Goal: Task Accomplishment & Management: Manage account settings

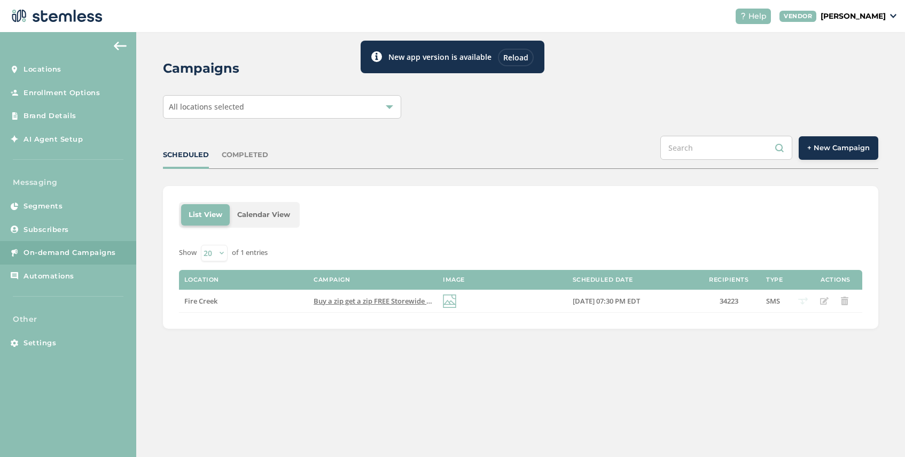
click at [520, 56] on div "Reload" at bounding box center [516, 58] width 36 height 18
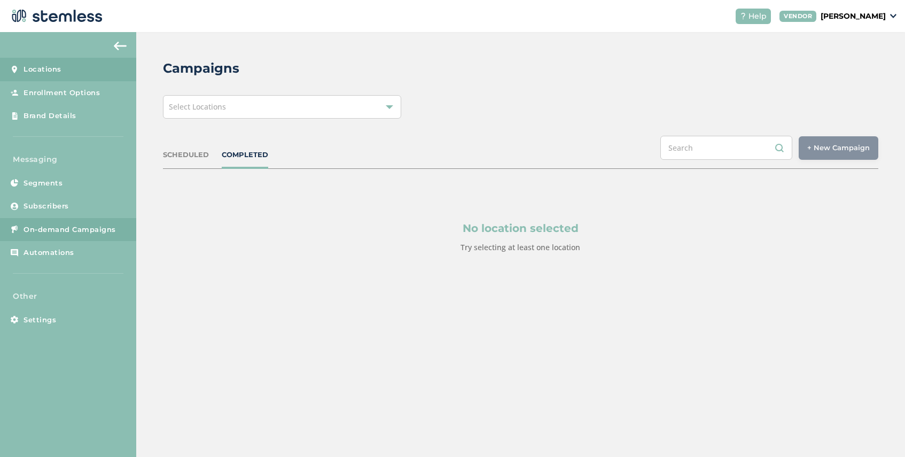
click at [72, 71] on link "Locations" at bounding box center [68, 70] width 136 height 24
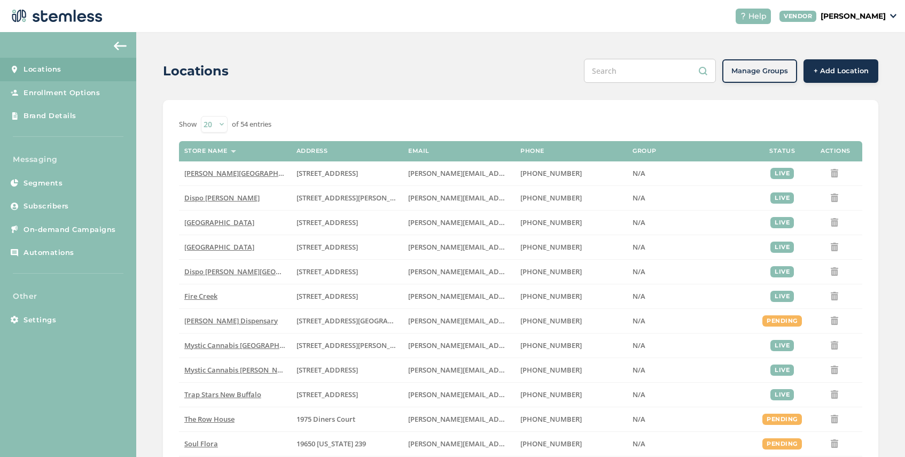
click at [827, 72] on span "+ Add Location" at bounding box center [841, 71] width 55 height 11
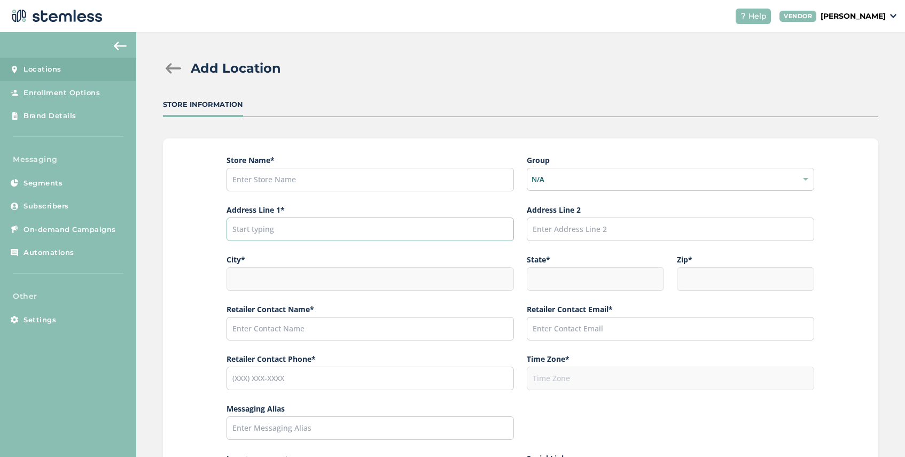
click at [272, 230] on input "text" at bounding box center [369, 229] width 287 height 24
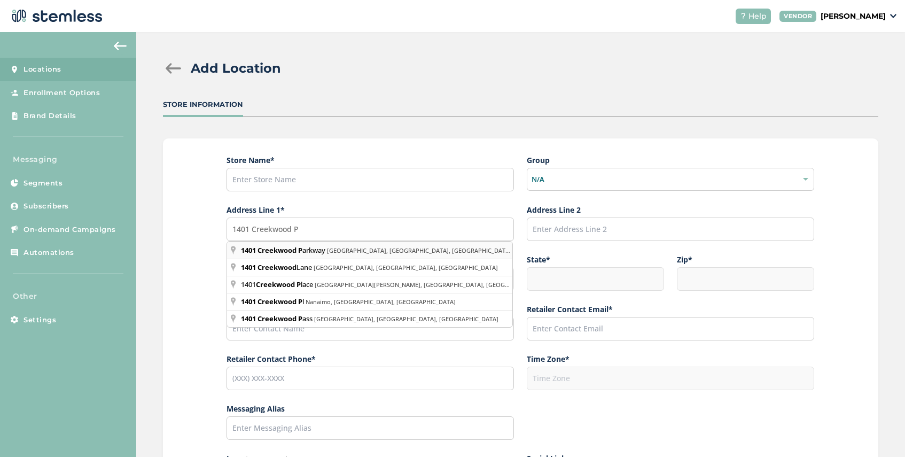
type input "1401 Creekwood Parkway, Columbia, MO, USA"
type input "Columbia"
type input "MO"
type input "65202"
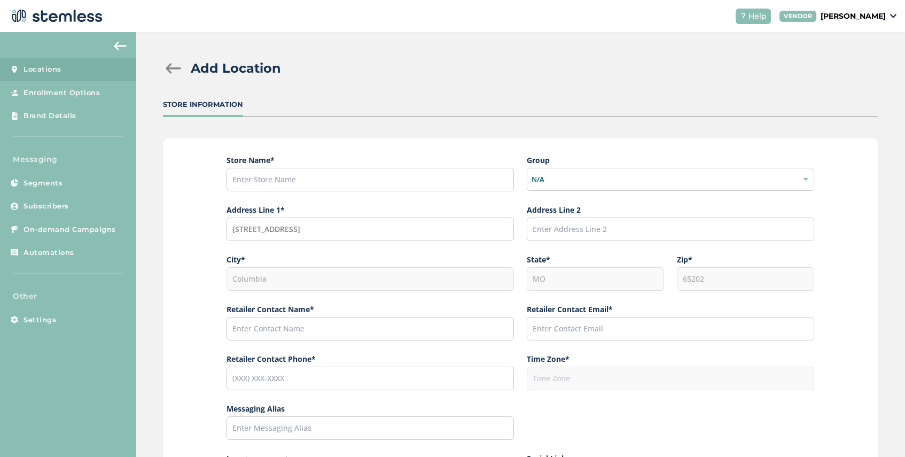
type input "America/Chicago"
click at [337, 332] on input "text" at bounding box center [369, 329] width 287 height 24
type input "[PERSON_NAME]"
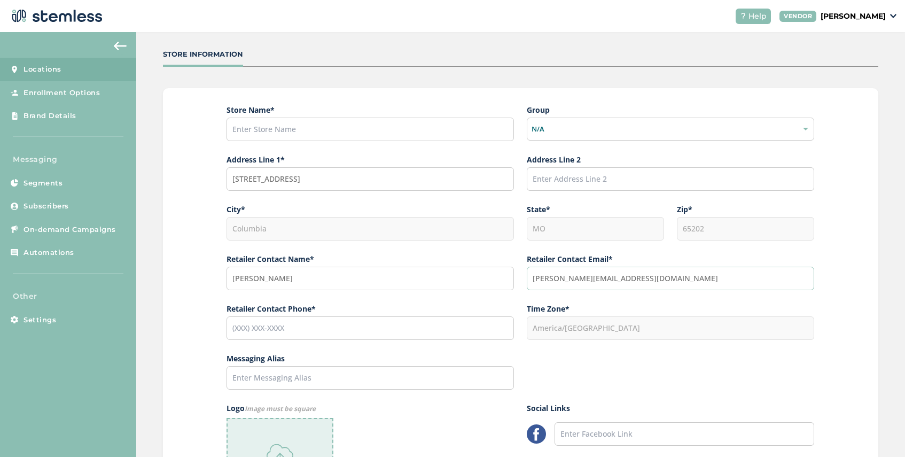
type input "ryan@dispojoy.com"
click at [271, 333] on input "tel" at bounding box center [369, 328] width 287 height 24
type input "(206) 949-4141"
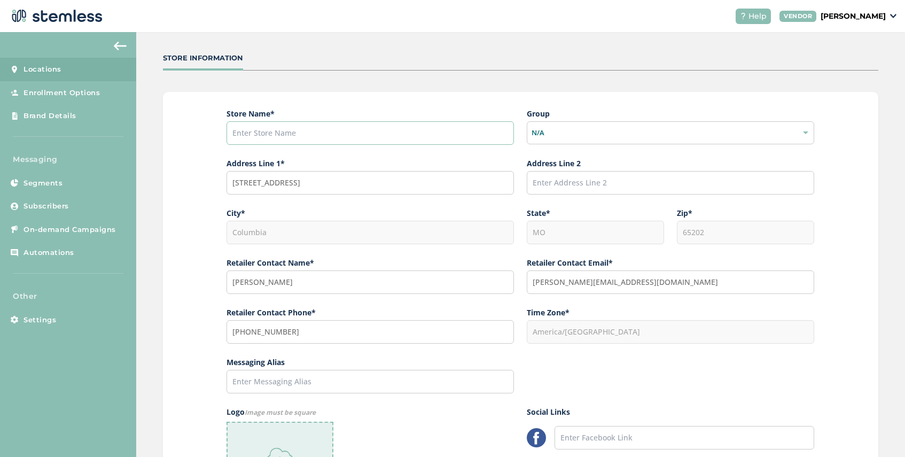
click at [283, 131] on input "text" at bounding box center [369, 133] width 287 height 24
drag, startPoint x: 261, startPoint y: 130, endPoint x: 221, endPoint y: 130, distance: 40.1
click at [221, 130] on div "Store Name * Shang Group N/A Address Line 1* 1401 Creekwood Parkway, Columbia, …" at bounding box center [520, 338] width 715 height 493
paste input "ri-La"
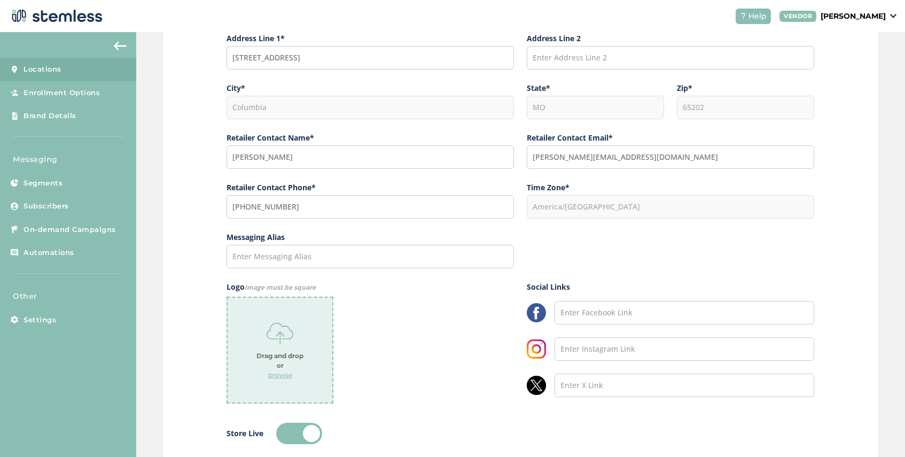
scroll to position [183, 0]
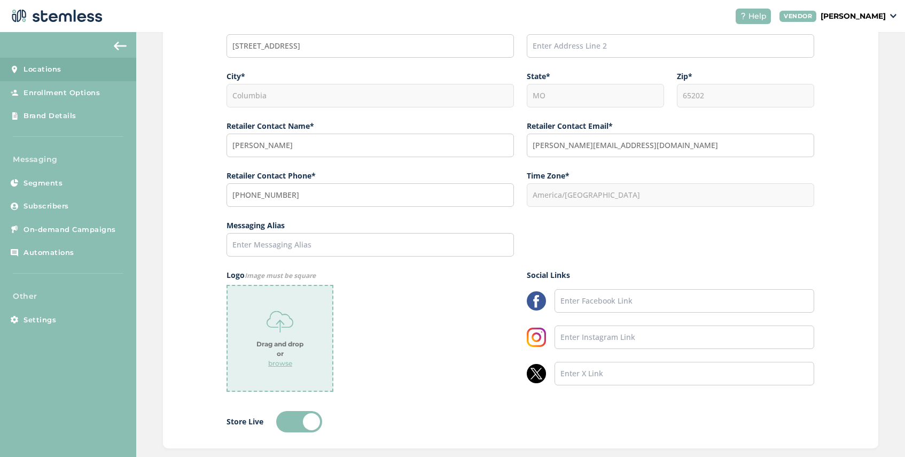
type input "Shangri-La"
click at [298, 245] on input "text" at bounding box center [369, 245] width 287 height 24
paste input "Shangri-La"
type input "Shangri-La"
click at [283, 364] on p "browse" at bounding box center [280, 363] width 24 height 10
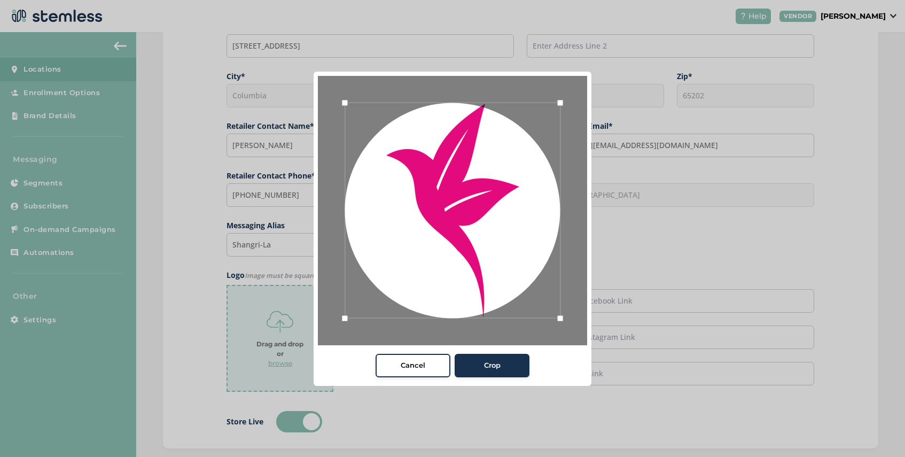
click at [497, 365] on span "Crop" at bounding box center [492, 365] width 17 height 11
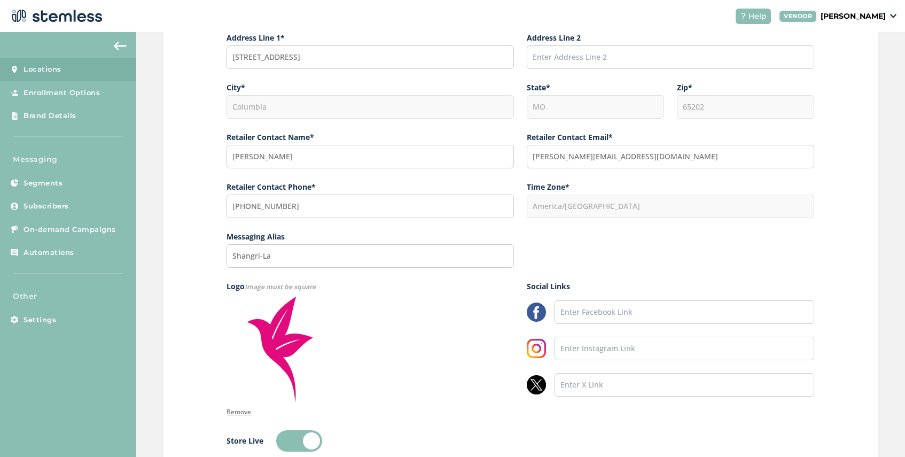
scroll to position [249, 0]
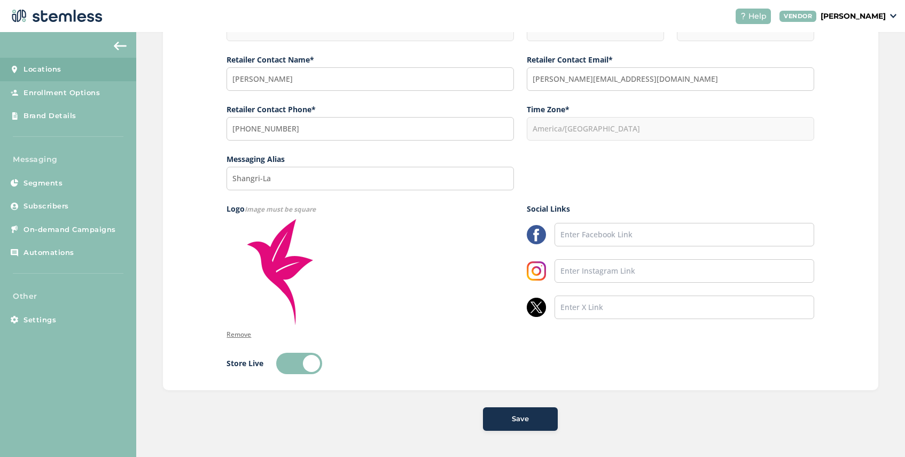
click at [520, 421] on span "Save" at bounding box center [520, 418] width 17 height 11
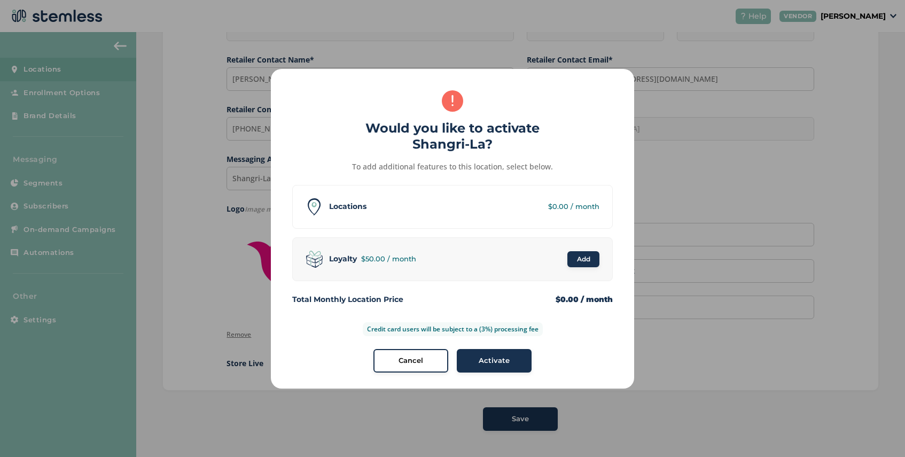
click at [492, 360] on span "Activate" at bounding box center [494, 360] width 31 height 11
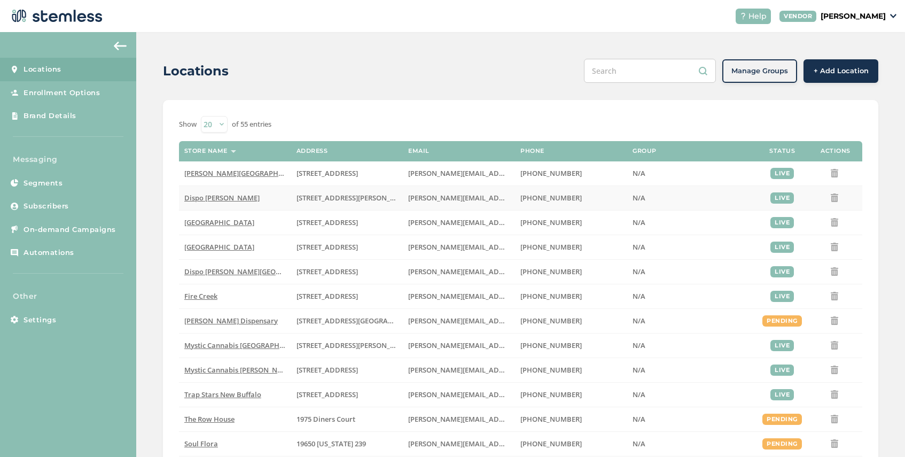
scroll to position [269, 0]
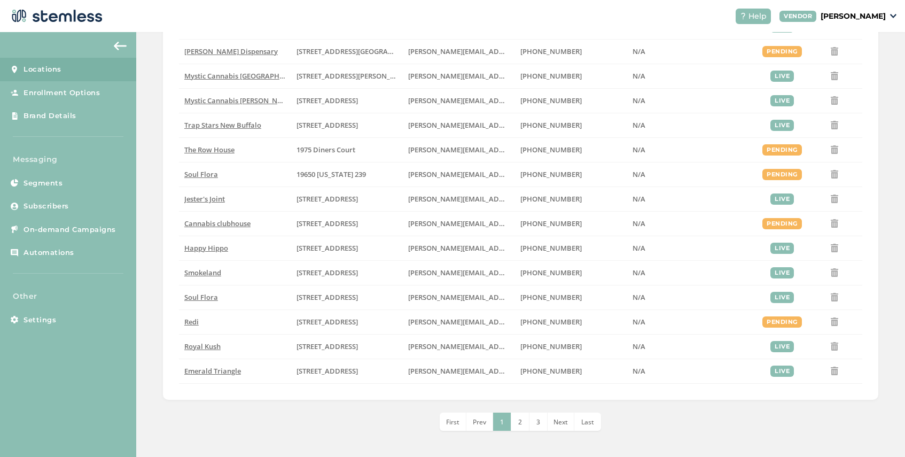
click at [520, 421] on span "2" at bounding box center [520, 421] width 4 height 9
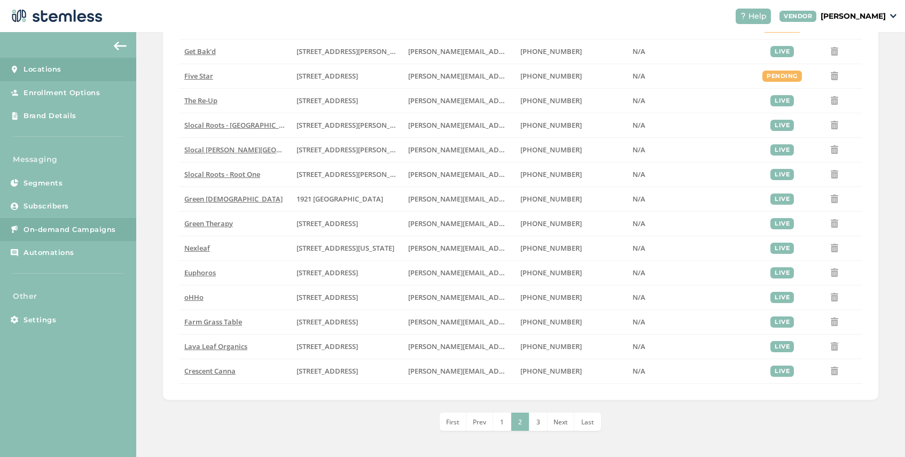
click at [69, 226] on span "On-demand Campaigns" at bounding box center [70, 229] width 92 height 11
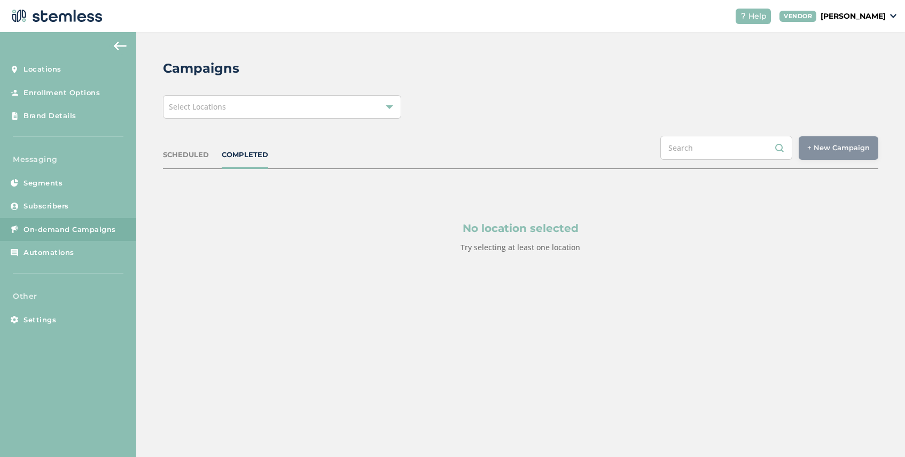
click at [260, 114] on div "Select Locations" at bounding box center [282, 107] width 238 height 24
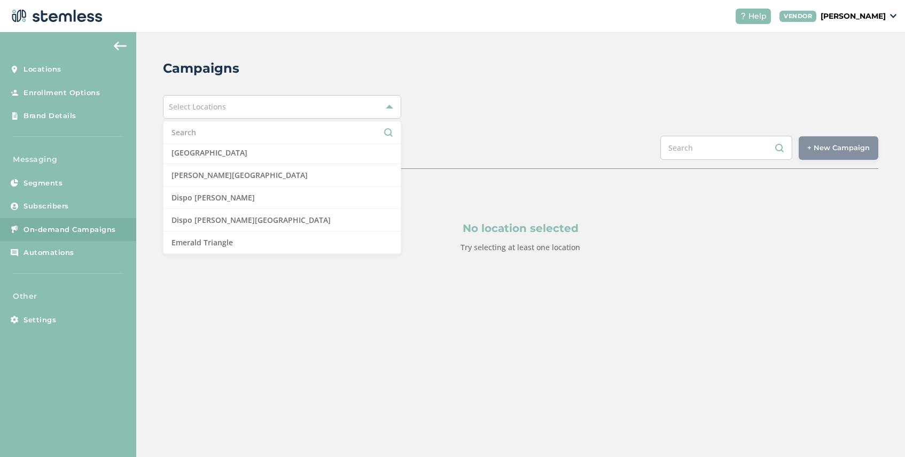
scroll to position [209, 0]
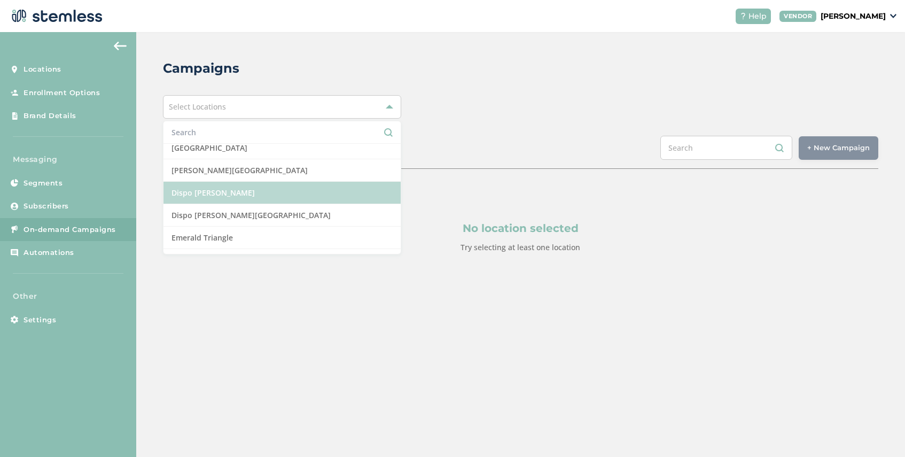
click at [246, 190] on li "Dispo Romeo" at bounding box center [281, 193] width 237 height 22
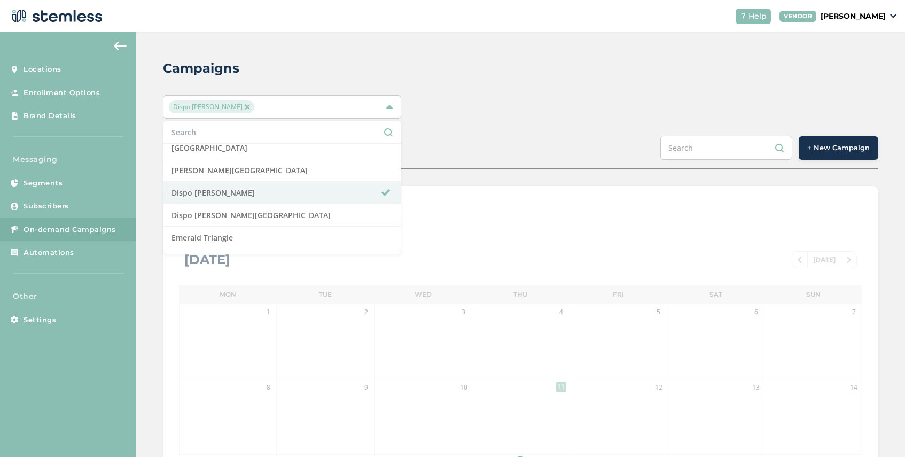
click at [463, 168] on div "SCHEDULED COMPLETED + New Campaign" at bounding box center [520, 152] width 715 height 33
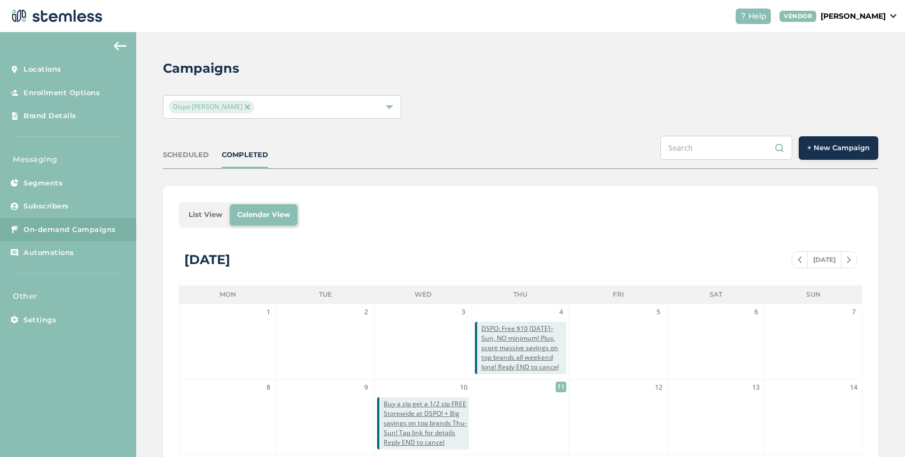
click at [206, 214] on li "List View" at bounding box center [205, 214] width 49 height 21
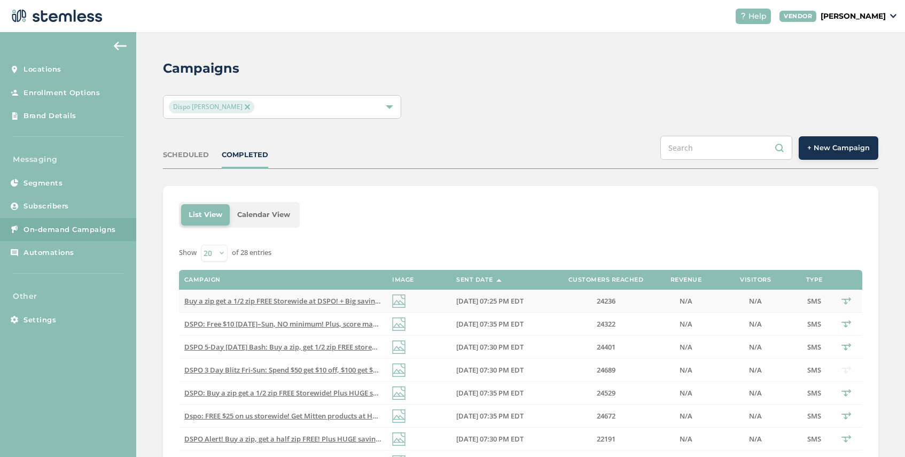
click at [326, 299] on span "Buy a zip get a 1/2 zip FREE Storewide at DSPO! + Big savings on top brands Thu…" at bounding box center [387, 301] width 407 height 10
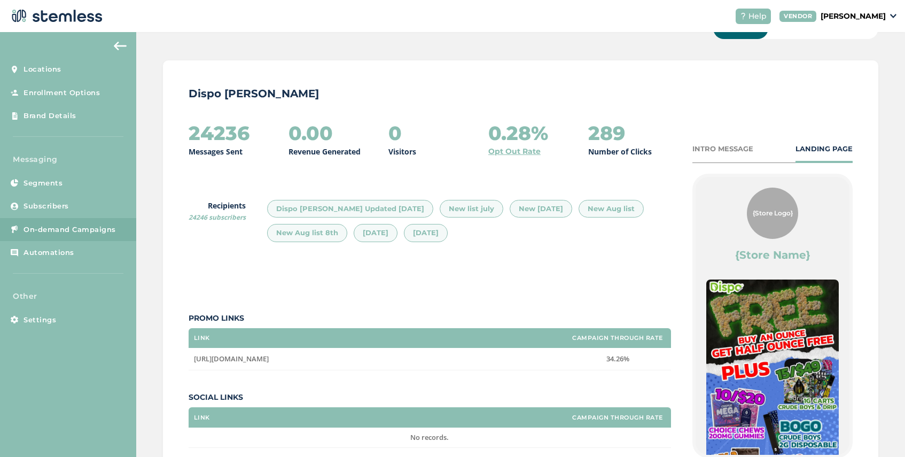
scroll to position [42, 0]
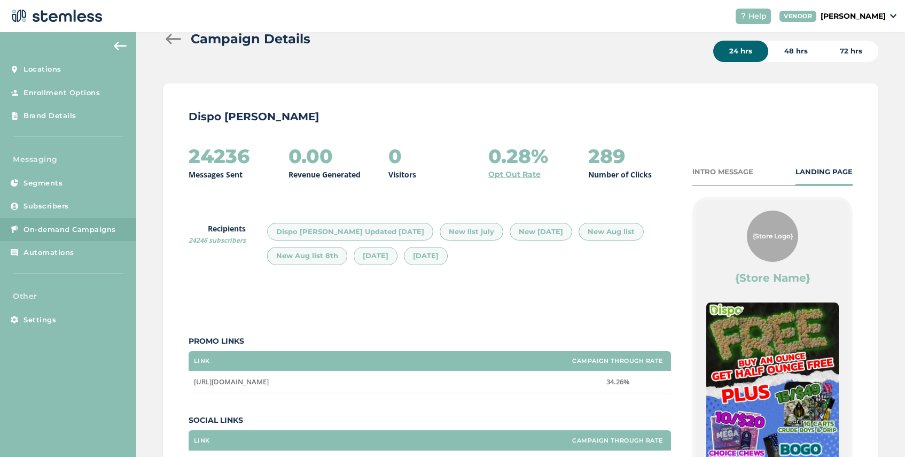
click at [725, 171] on div "INTRO MESSAGE" at bounding box center [722, 172] width 61 height 11
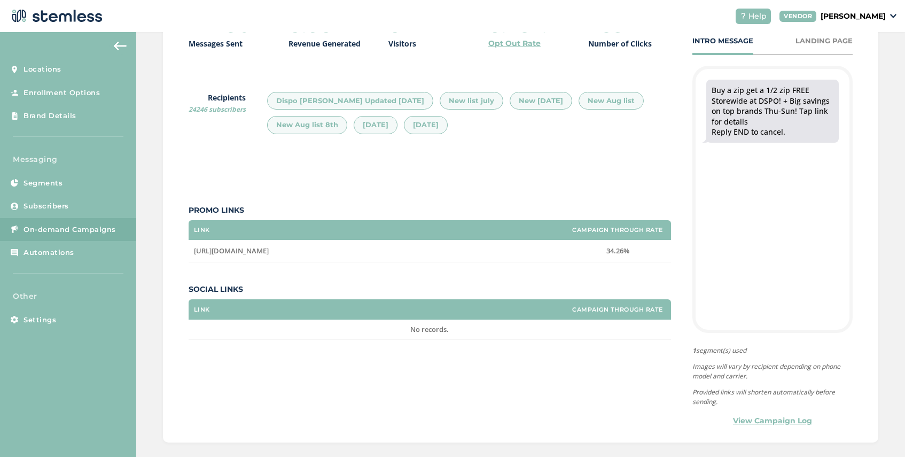
scroll to position [174, 0]
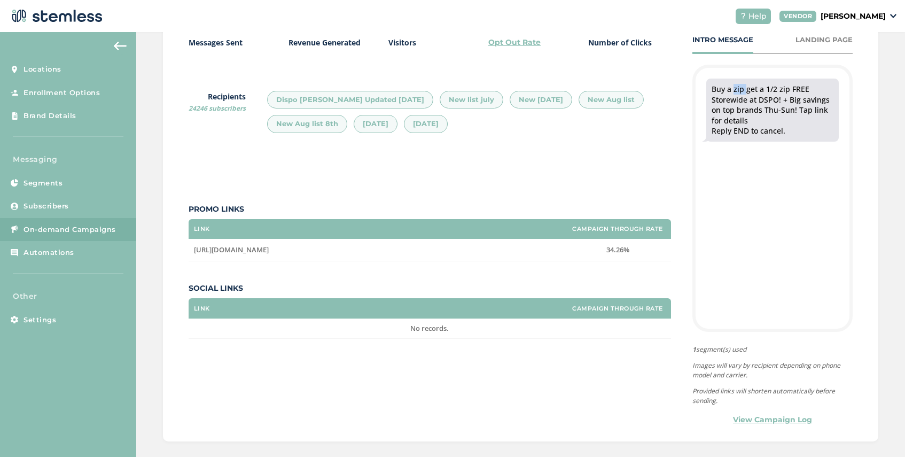
drag, startPoint x: 743, startPoint y: 90, endPoint x: 731, endPoint y: 90, distance: 11.8
click at [731, 90] on div "Buy a zip get a 1/2 zip FREE Storewide at DSPO! + Big savings on top brands Thu…" at bounding box center [773, 110] width 122 height 52
click at [743, 91] on div "Buy a zip get a 1/2 zip FREE Storewide at DSPO! + Big savings on top brands Thu…" at bounding box center [773, 110] width 122 height 52
drag, startPoint x: 743, startPoint y: 91, endPoint x: 736, endPoint y: 91, distance: 7.0
click at [736, 91] on div "Buy a zip get a 1/2 zip FREE Storewide at DSPO! + Big savings on top brands Thu…" at bounding box center [773, 110] width 122 height 52
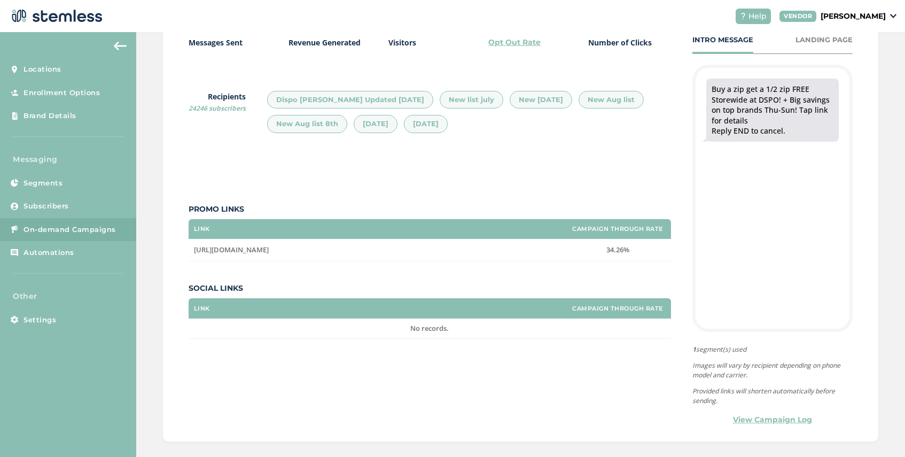
click at [777, 109] on div "Buy a zip get a 1/2 zip FREE Storewide at DSPO! + Big savings on top brands Thu…" at bounding box center [773, 110] width 122 height 52
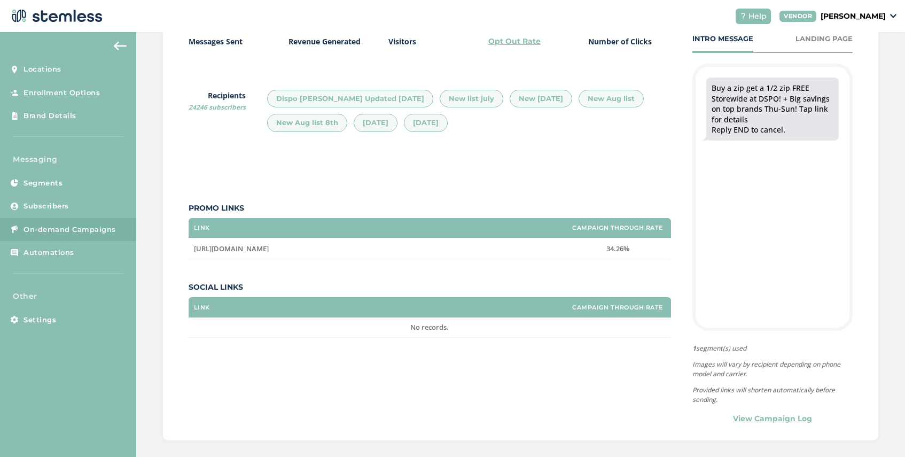
scroll to position [185, 0]
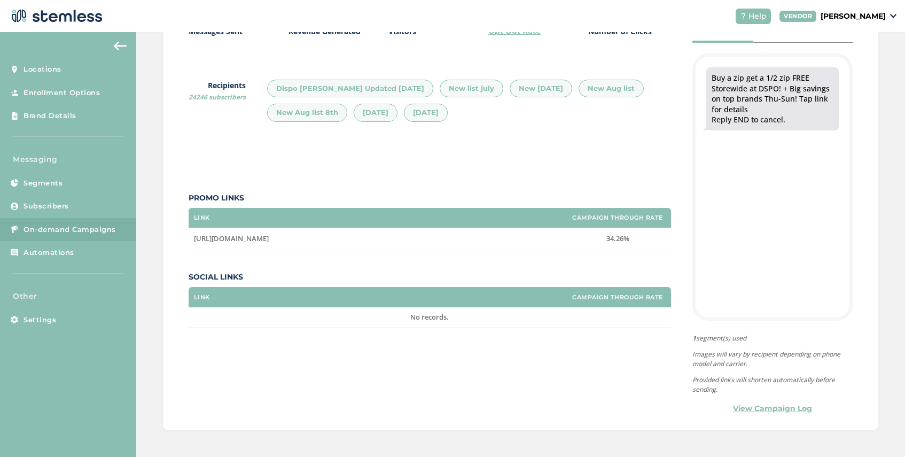
click at [737, 407] on link "View Campaign Log" at bounding box center [772, 408] width 79 height 11
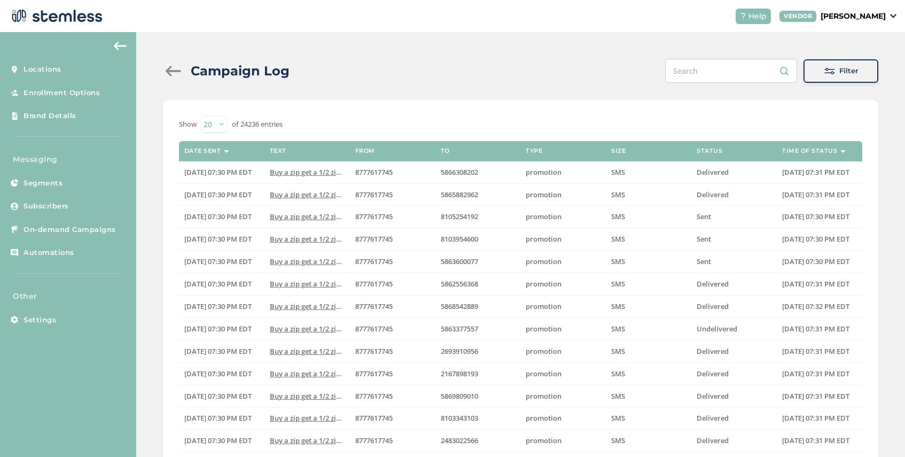
click at [824, 76] on button "Filter" at bounding box center [840, 71] width 75 height 24
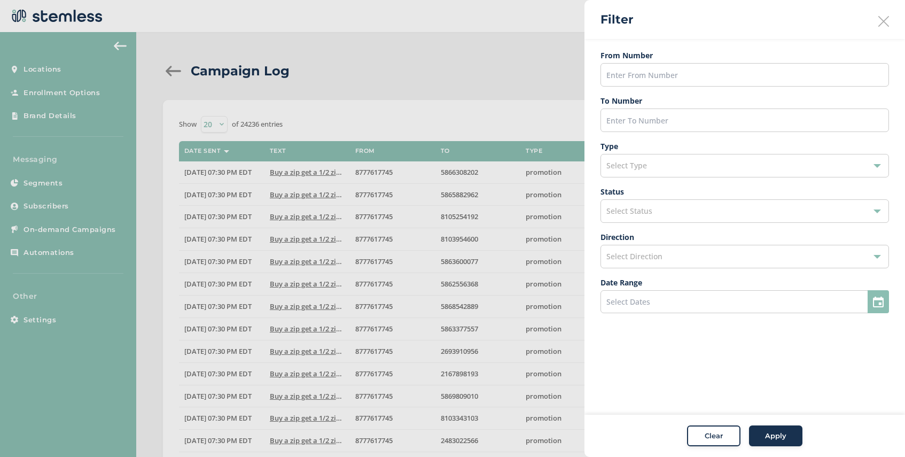
click at [639, 215] on span "Select Status" at bounding box center [629, 211] width 46 height 10
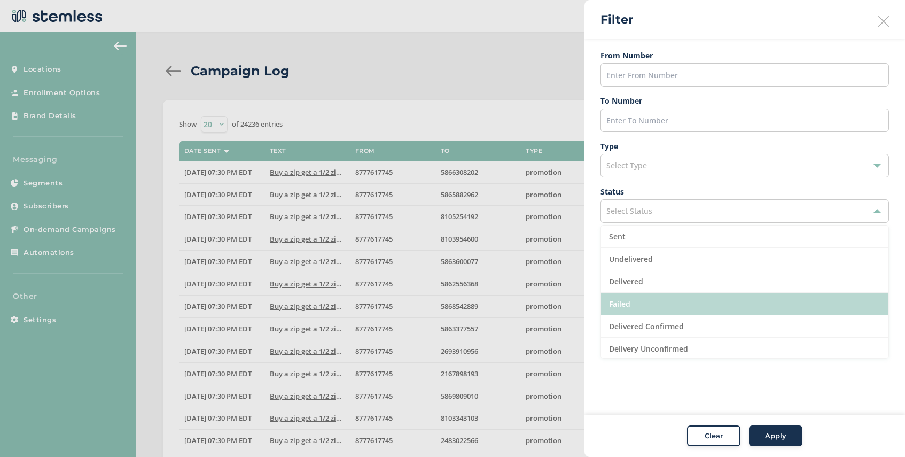
click at [638, 306] on li "Failed" at bounding box center [744, 304] width 287 height 22
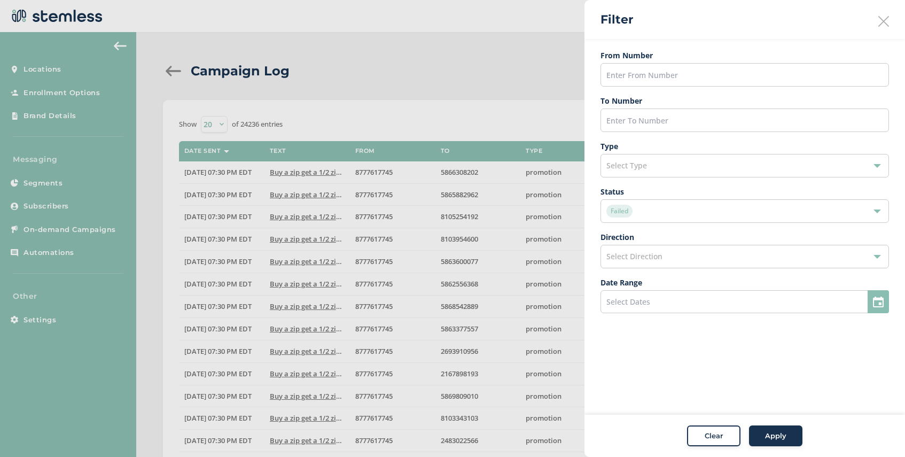
click at [769, 428] on button "Apply" at bounding box center [775, 435] width 53 height 21
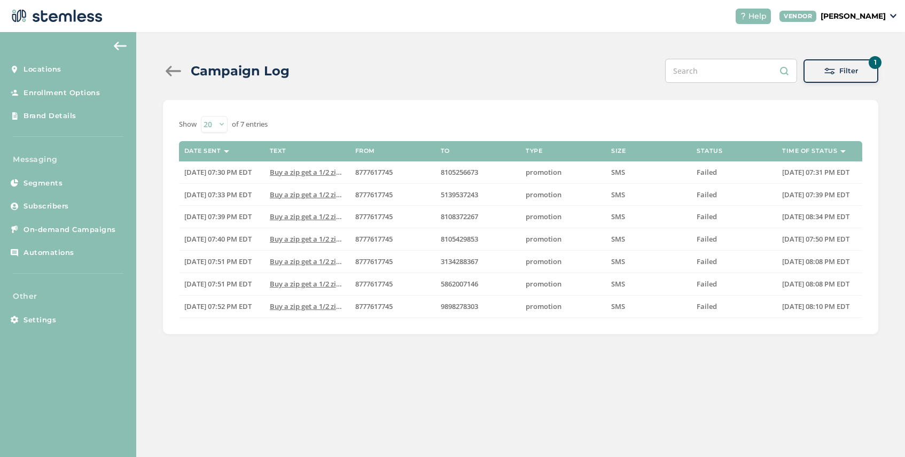
click at [835, 76] on button "1 Filter" at bounding box center [840, 71] width 75 height 24
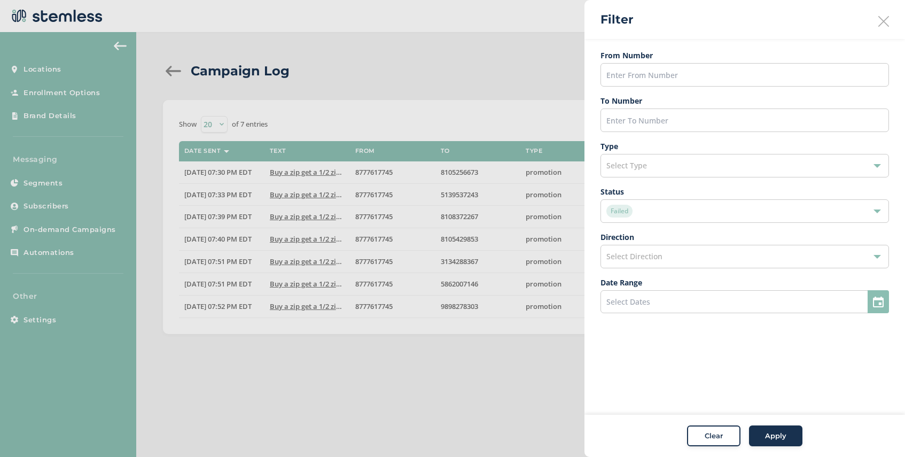
click at [647, 208] on div "Failed" at bounding box center [739, 211] width 266 height 13
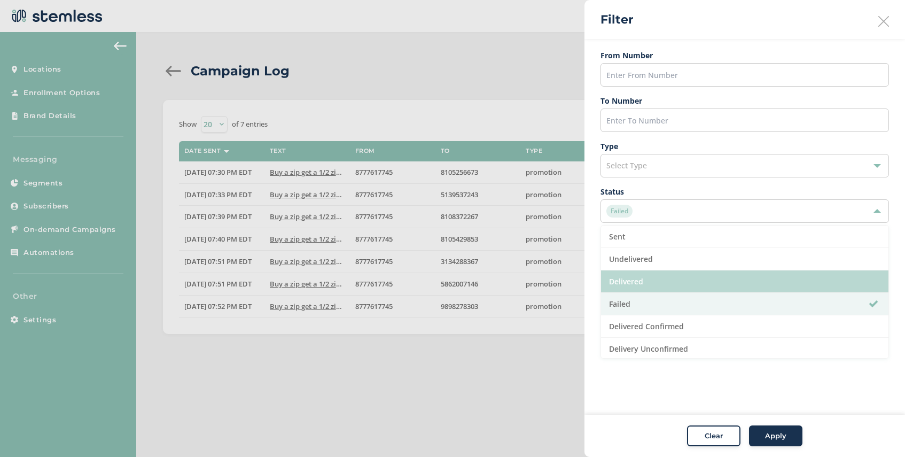
click at [648, 275] on li "Delivered" at bounding box center [744, 281] width 287 height 22
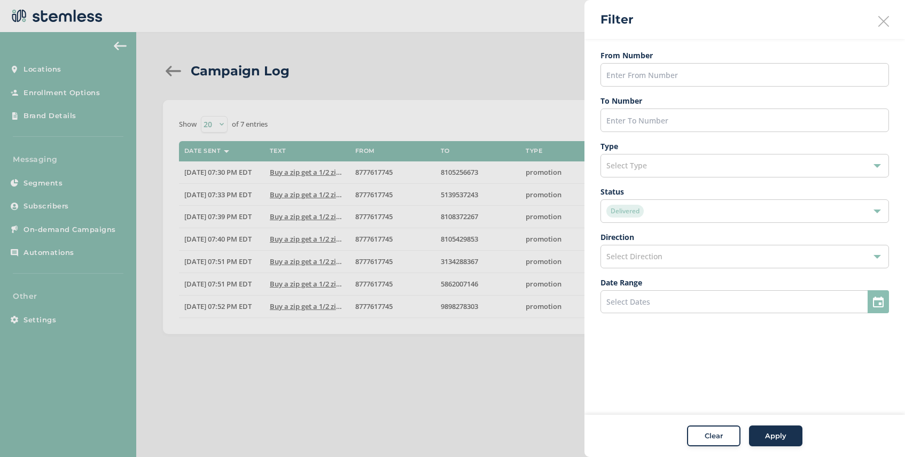
click at [776, 439] on span "Apply" at bounding box center [775, 436] width 21 height 11
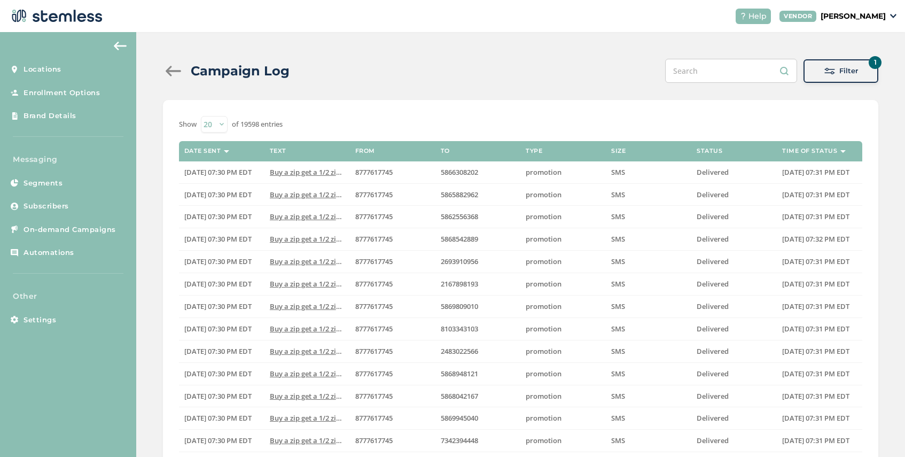
click at [171, 70] on div at bounding box center [173, 71] width 21 height 11
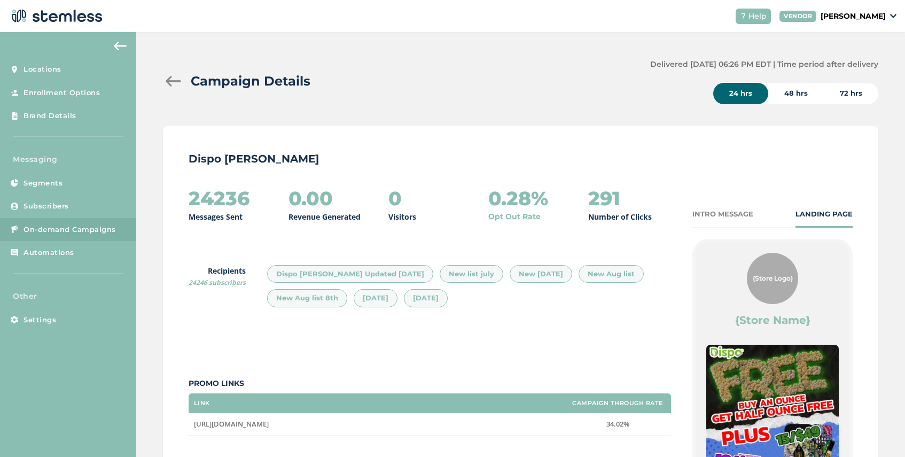
drag, startPoint x: 190, startPoint y: 201, endPoint x: 259, endPoint y: 202, distance: 68.9
click at [259, 202] on div "24236 Messages Sent" at bounding box center [230, 204] width 83 height 35
drag, startPoint x: 623, startPoint y: 199, endPoint x: 577, endPoint y: 199, distance: 45.9
click at [577, 199] on div "24236 Messages Sent 0.00 Revenue Generated 0 Visitors 0.28% Opt Out Rate 291 Nu…" at bounding box center [430, 204] width 482 height 35
click at [625, 195] on div "291 Number of Clicks" at bounding box center [629, 204] width 83 height 35
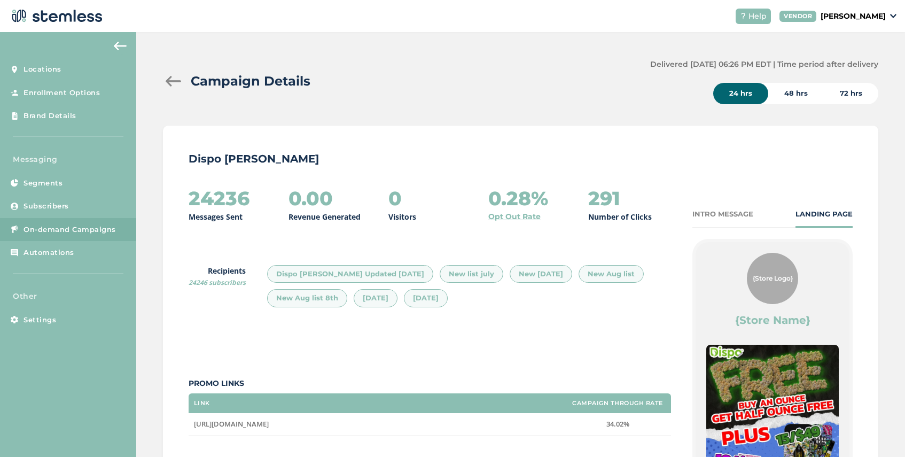
drag, startPoint x: 623, startPoint y: 196, endPoint x: 591, endPoint y: 196, distance: 32.6
click at [591, 196] on div "291 Number of Clicks" at bounding box center [629, 204] width 83 height 35
click at [724, 216] on div "INTRO MESSAGE" at bounding box center [722, 214] width 61 height 11
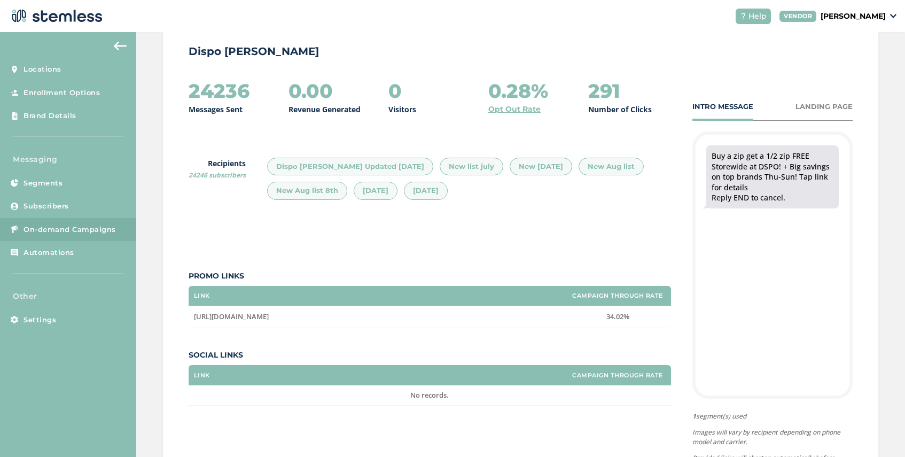
scroll to position [119, 0]
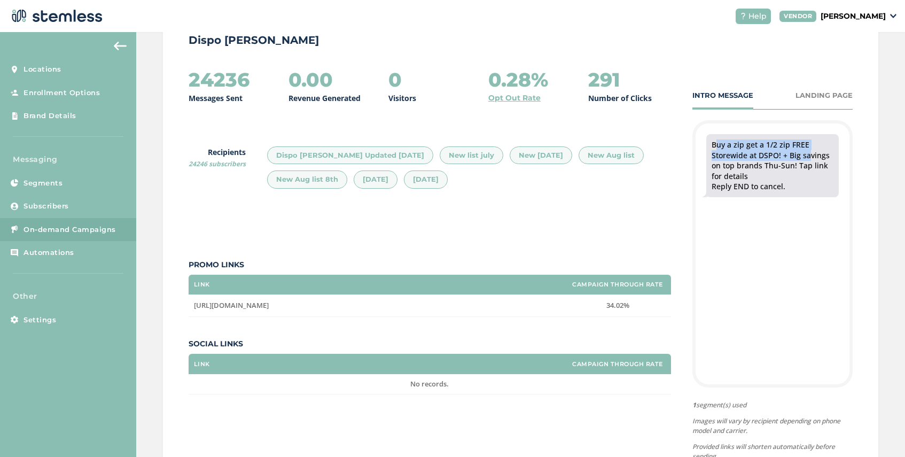
drag, startPoint x: 710, startPoint y: 143, endPoint x: 804, endPoint y: 153, distance: 94.6
click at [804, 153] on div "Buy a zip get a 1/2 zip FREE Storewide at DSPO! + Big savings on top brands Thu…" at bounding box center [772, 165] width 132 height 63
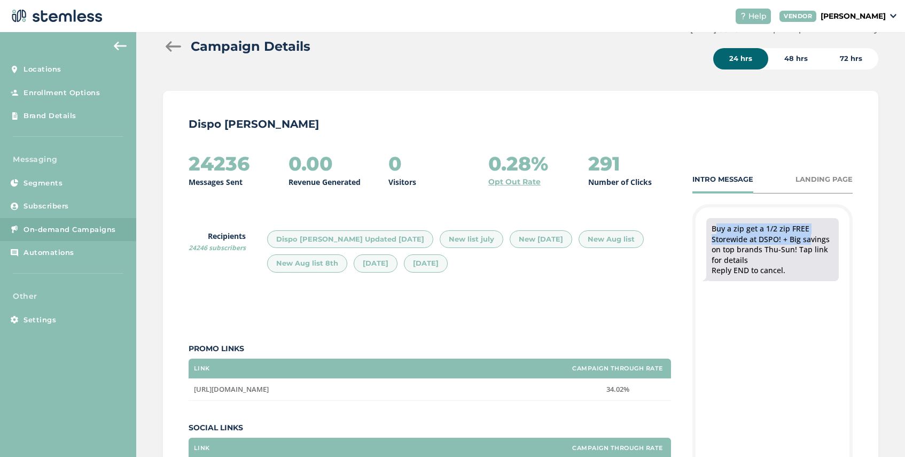
scroll to position [0, 0]
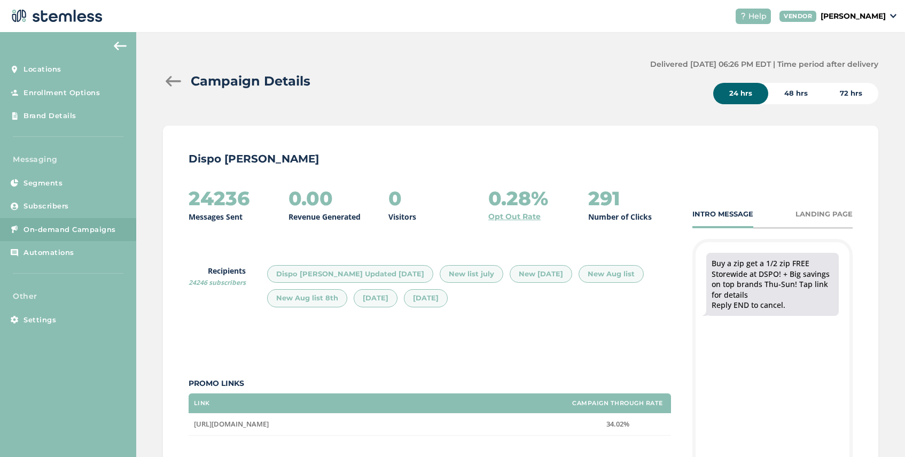
click at [173, 85] on div at bounding box center [173, 81] width 21 height 11
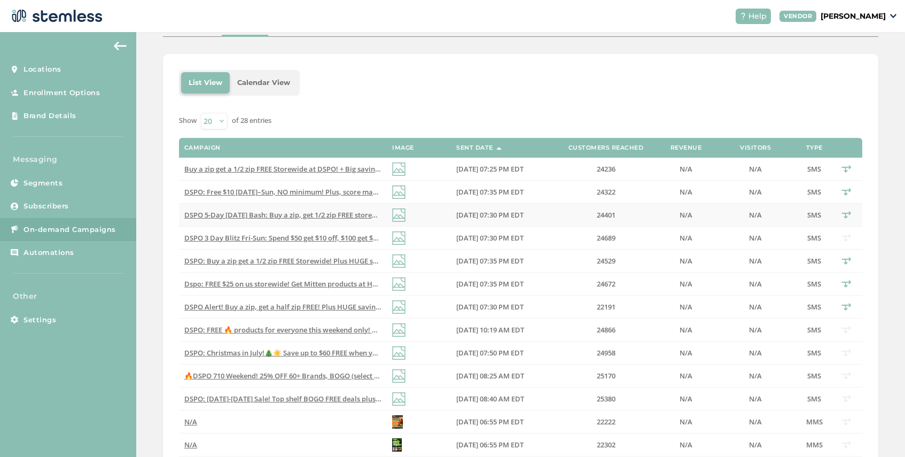
scroll to position [133, 0]
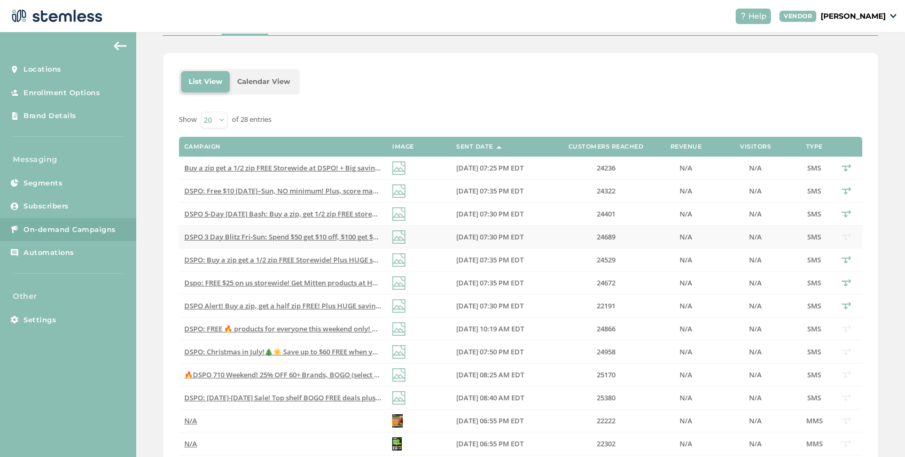
click at [274, 236] on span "DSPO 3 Day Blitz Fri-Sun: Spend $50 get $10 off, $100 get $20 off, $200 get $50…" at bounding box center [388, 237] width 409 height 10
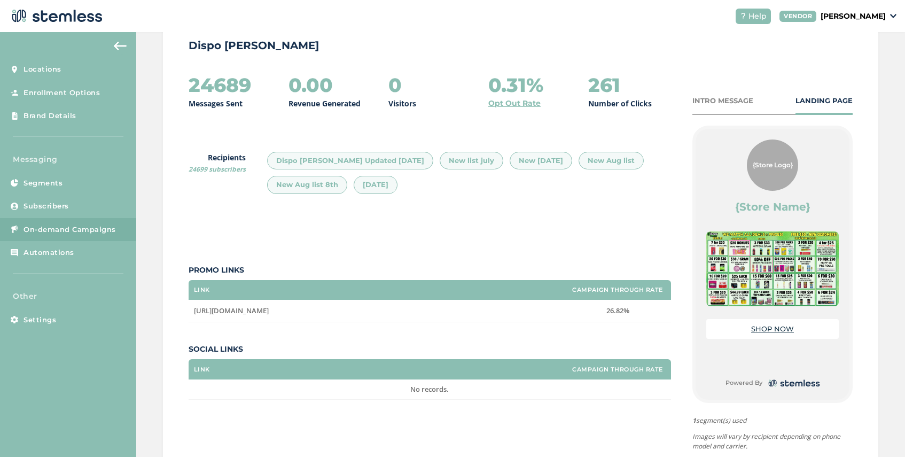
scroll to position [112, 0]
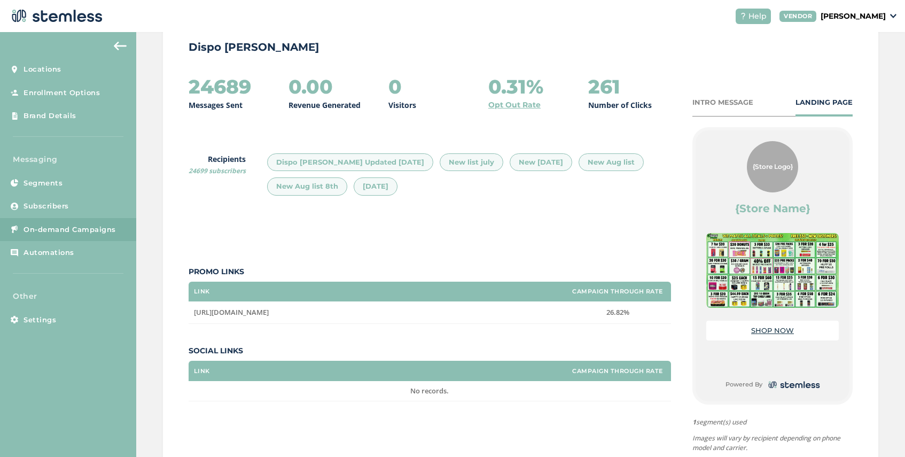
click at [724, 101] on div "INTRO MESSAGE" at bounding box center [722, 102] width 61 height 11
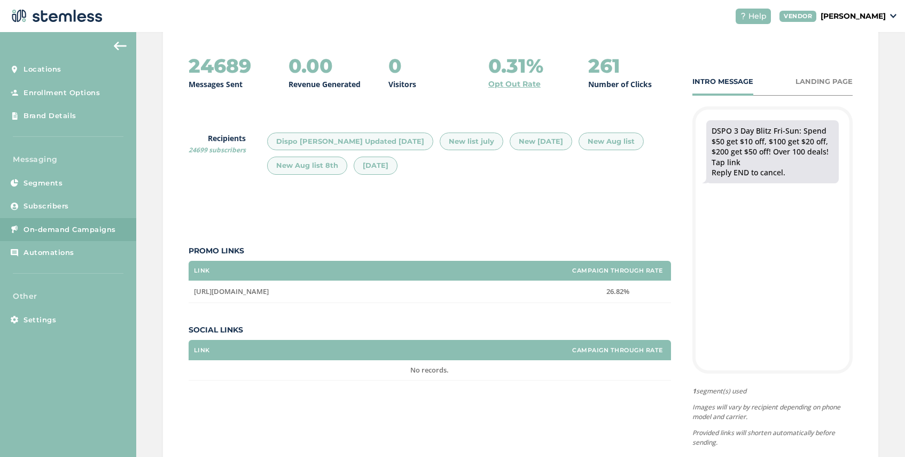
scroll to position [143, 0]
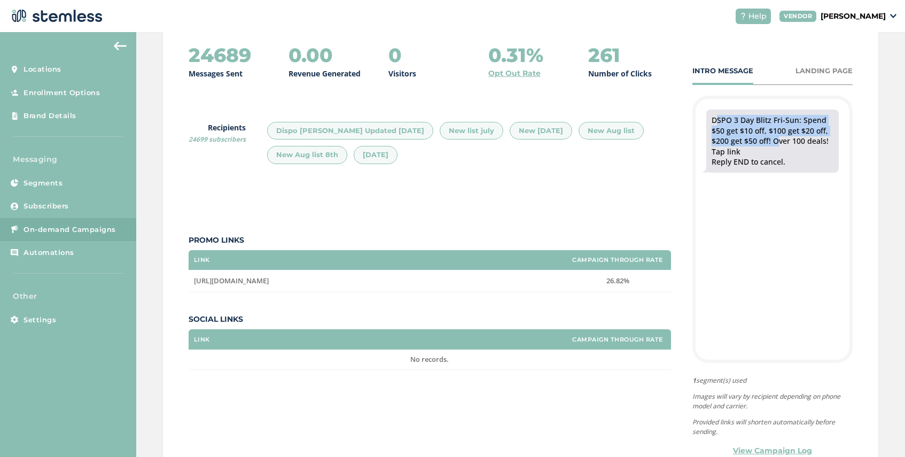
drag, startPoint x: 772, startPoint y: 142, endPoint x: 700, endPoint y: 112, distance: 78.6
click at [700, 112] on div "DSPO 3 Day Blitz Fri-Sun: Spend $50 get $10 off, $100 get $20 off, $200 get $50…" at bounding box center [773, 141] width 154 height 84
drag, startPoint x: 828, startPoint y: 142, endPoint x: 704, endPoint y: 119, distance: 126.7
click at [704, 119] on div "DSPO 3 Day Blitz Fri-Sun: Spend $50 get $10 off, $100 get $20 off, $200 get $50…" at bounding box center [773, 141] width 154 height 84
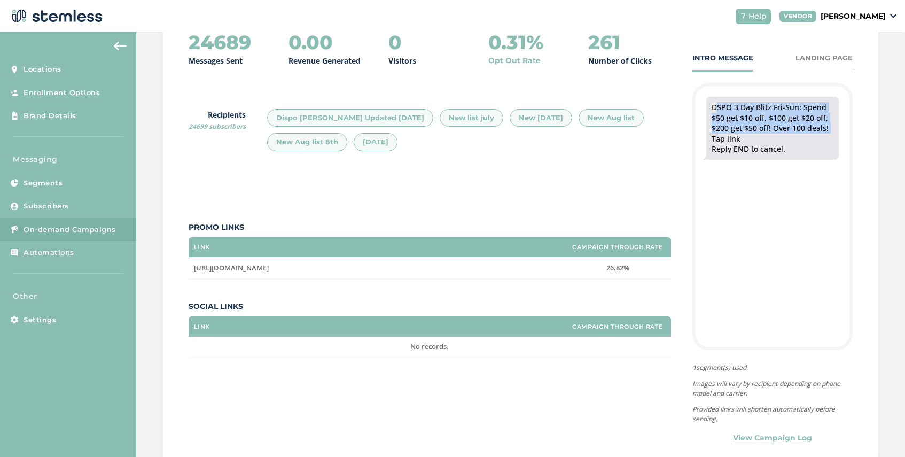
scroll to position [134, 0]
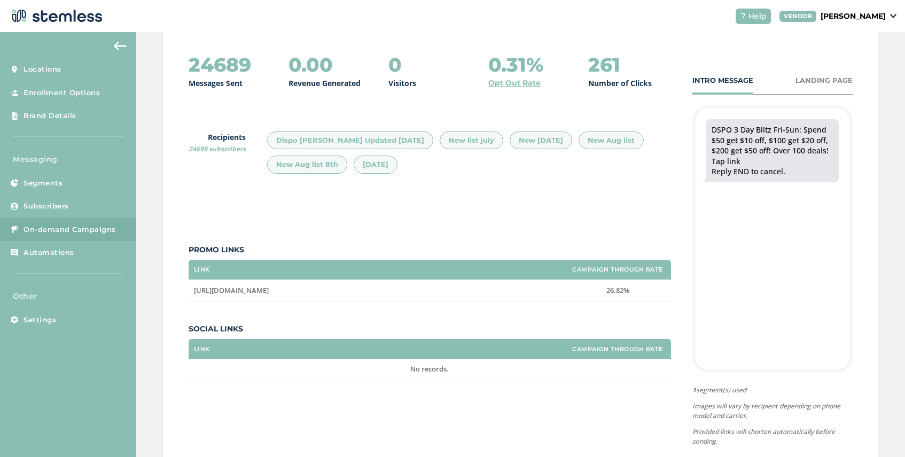
click at [749, 160] on div "DSPO 3 Day Blitz Fri-Sun: Spend $50 get $10 off, $100 get $20 off, $200 get $50…" at bounding box center [773, 150] width 122 height 52
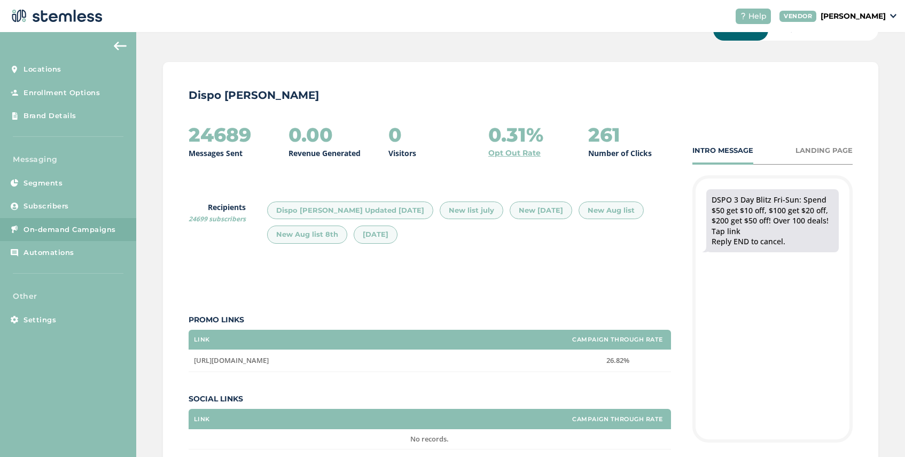
scroll to position [122, 0]
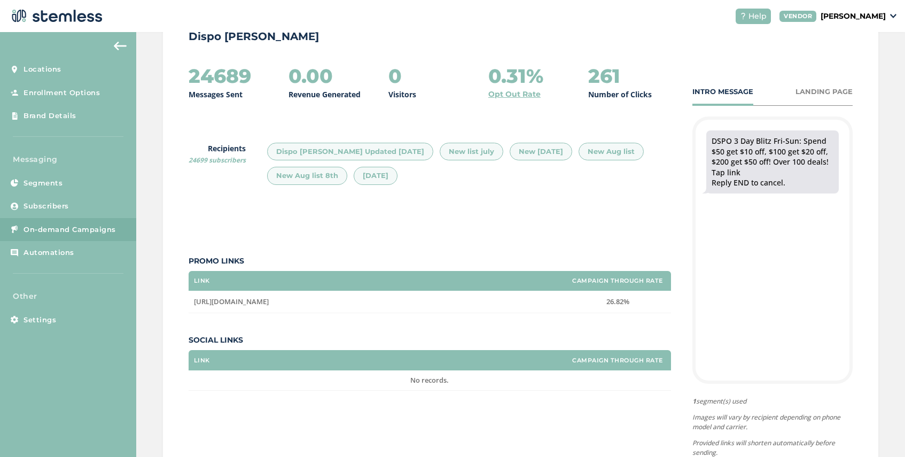
drag, startPoint x: 743, startPoint y: 170, endPoint x: 706, endPoint y: 139, distance: 48.5
click at [706, 139] on div "DSPO 3 Day Blitz Fri-Sun: Spend $50 get $10 off, $100 get $20 off, $200 get $50…" at bounding box center [772, 161] width 132 height 63
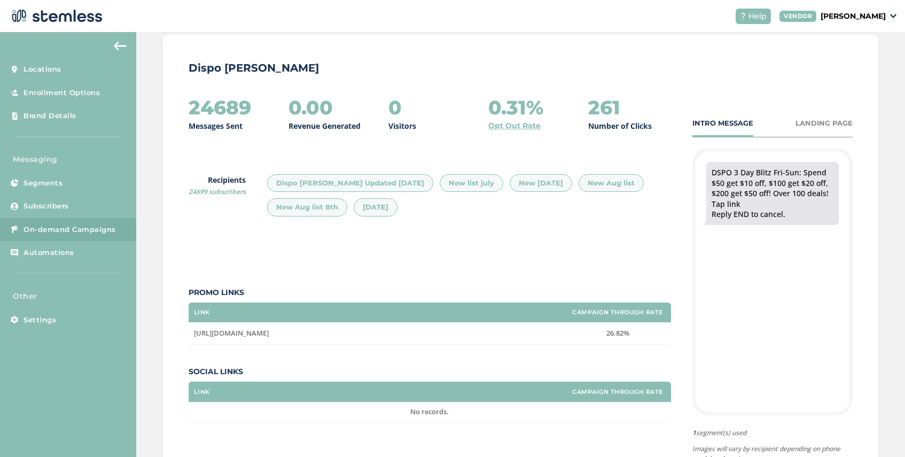
scroll to position [123, 0]
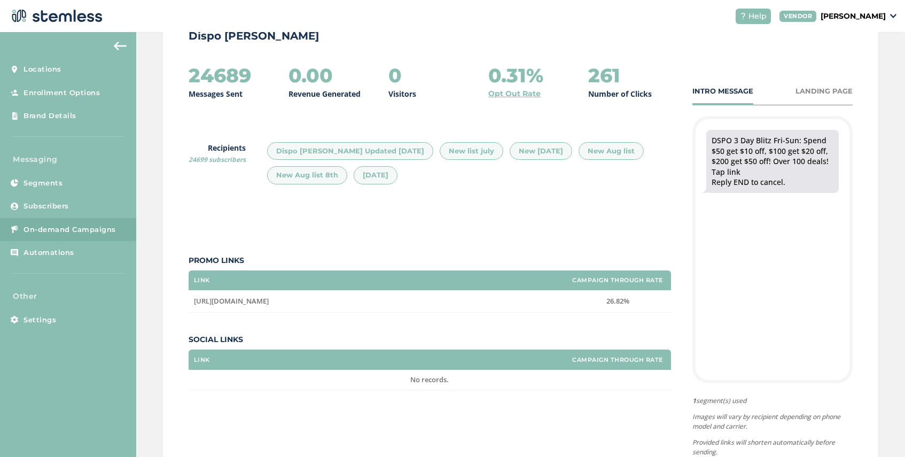
click at [753, 173] on div "DSPO 3 Day Blitz Fri-Sun: Spend $50 get $10 off, $100 get $20 off, $200 get $50…" at bounding box center [773, 161] width 122 height 52
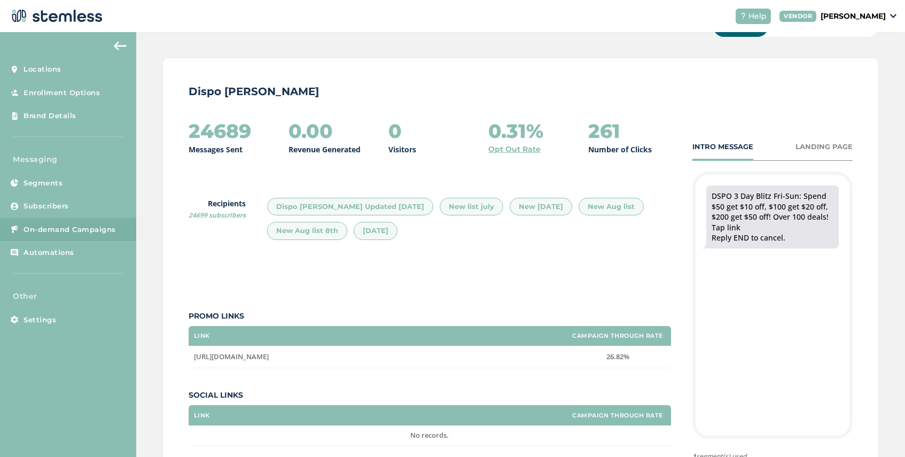
scroll to position [118, 0]
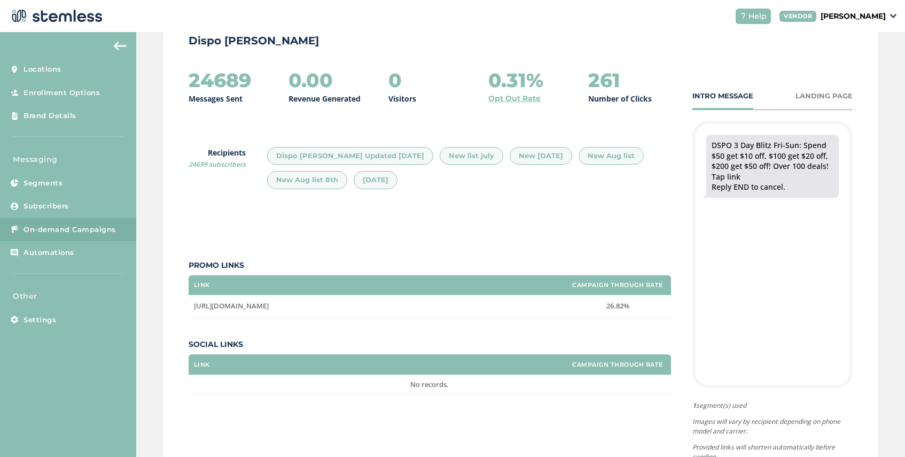
drag, startPoint x: 282, startPoint y: 306, endPoint x: 186, endPoint y: 308, distance: 96.2
click at [186, 308] on div "Dispo Romeo 24689 Messages Sent 0.00 Revenue Generated 0 Visitors 0.31% Opt Out…" at bounding box center [520, 252] width 715 height 490
click at [641, 307] on label "26.82%" at bounding box center [617, 305] width 96 height 9
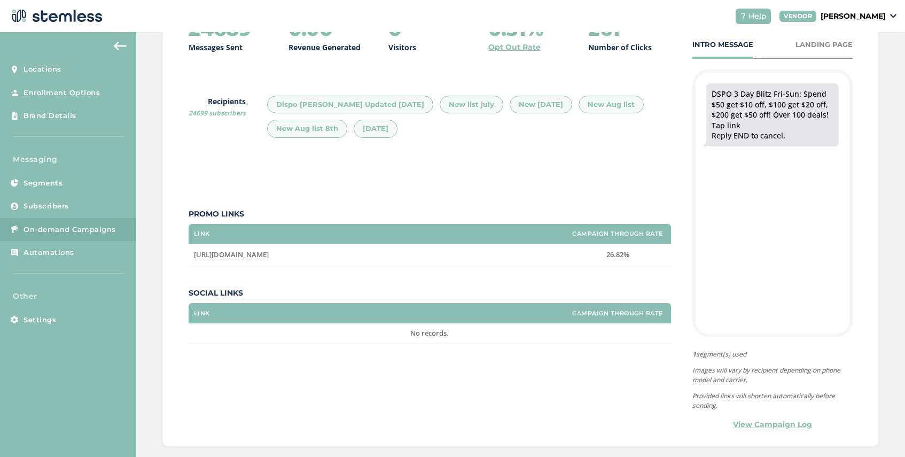
click at [630, 256] on label "26.82%" at bounding box center [617, 254] width 96 height 9
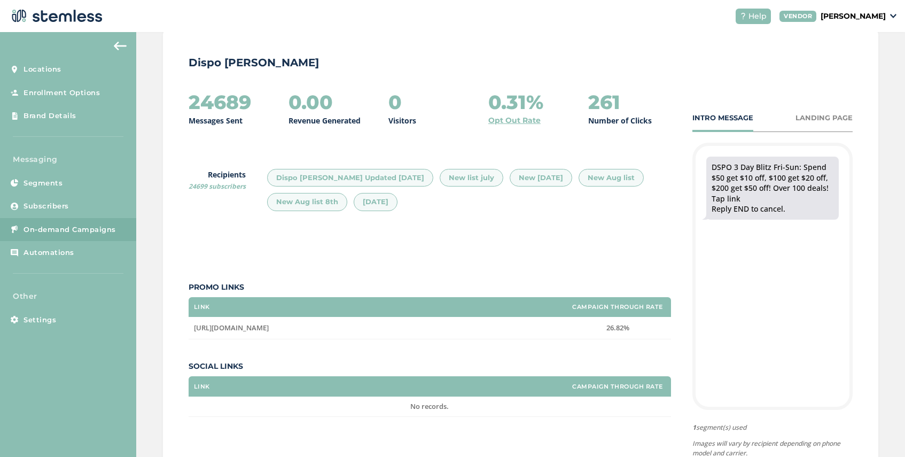
scroll to position [101, 0]
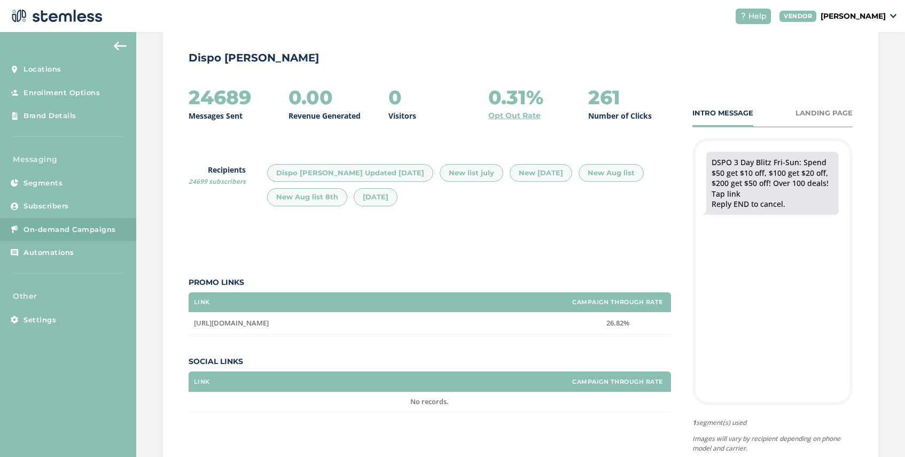
drag, startPoint x: 281, startPoint y: 321, endPoint x: 189, endPoint y: 322, distance: 92.4
click at [189, 322] on td "https://disposhops.com/" at bounding box center [377, 323] width 376 height 22
drag, startPoint x: 803, startPoint y: 163, endPoint x: 833, endPoint y: 183, distance: 36.0
click at [833, 183] on div "DSPO 3 Day Blitz Fri-Sun: Spend $50 get $10 off, $100 get $20 off, $200 get $50…" at bounding box center [772, 183] width 132 height 63
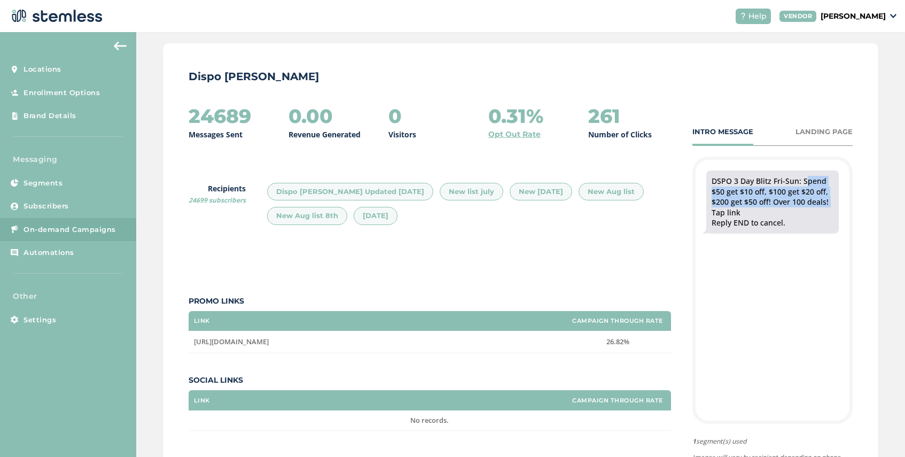
scroll to position [81, 0]
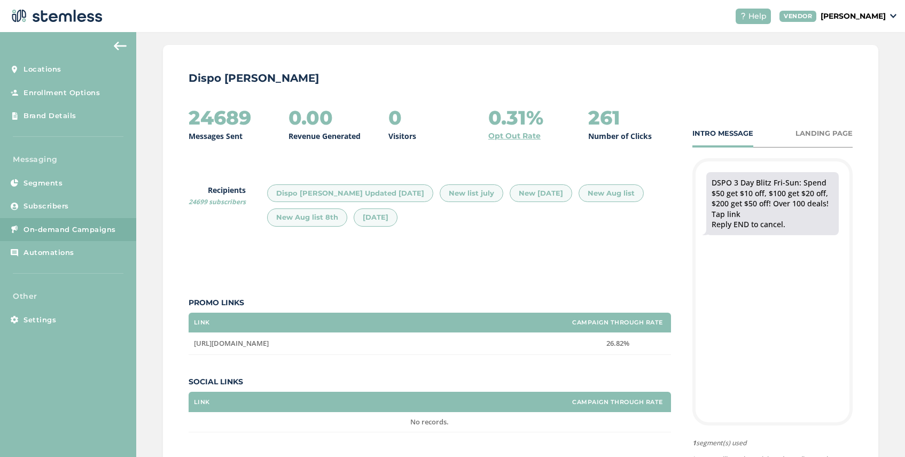
click at [814, 139] on div "INTRO MESSAGE LANDING PAGE" at bounding box center [772, 138] width 160 height 20
click at [813, 134] on div "LANDING PAGE" at bounding box center [823, 133] width 57 height 11
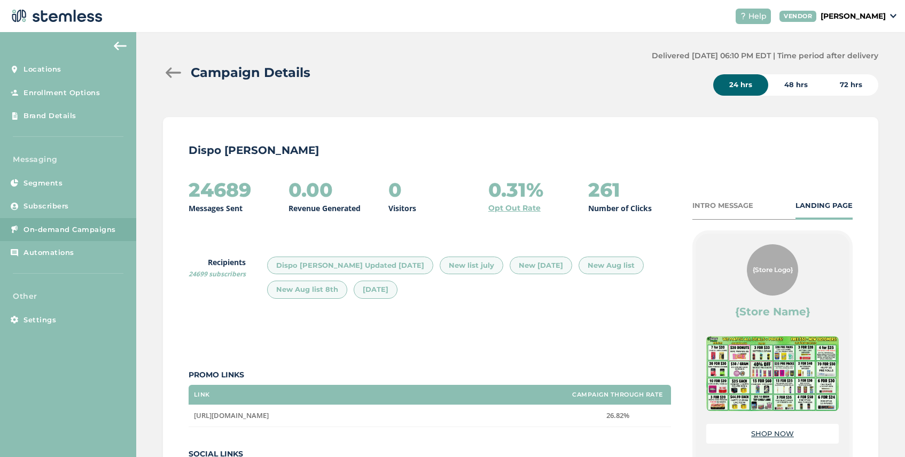
scroll to position [6, 0]
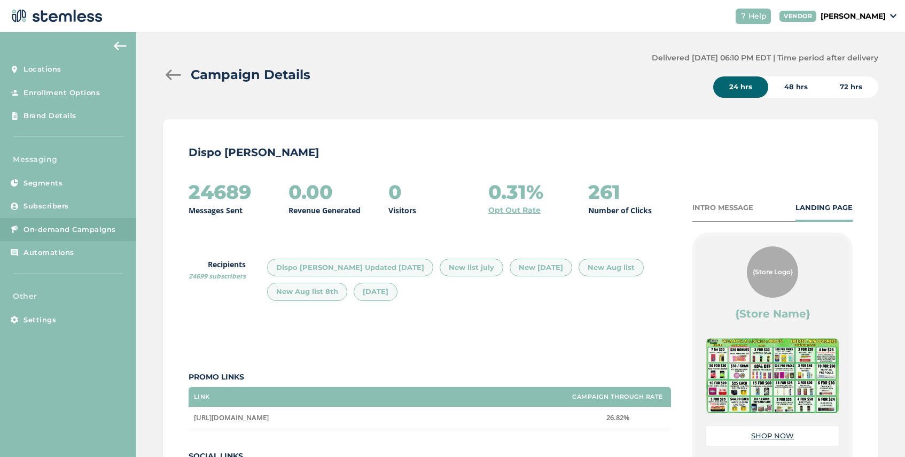
click at [170, 67] on div "Campaign Details" at bounding box center [403, 74] width 480 height 19
click at [172, 74] on div at bounding box center [173, 74] width 21 height 11
